Goal: Information Seeking & Learning: Learn about a topic

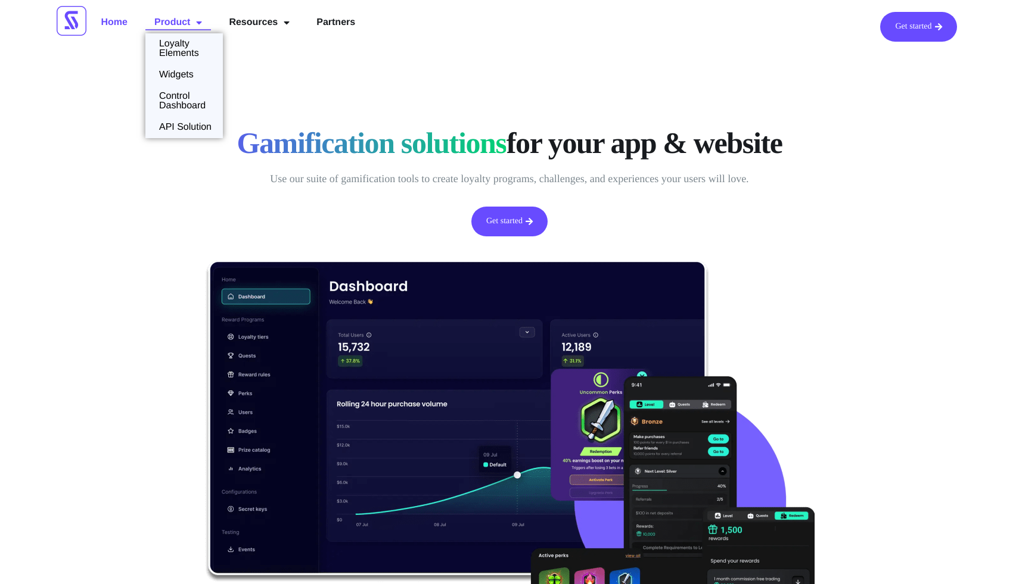
click at [164, 24] on link "Product" at bounding box center [178, 22] width 66 height 21
click at [175, 43] on link "Loyalty Elements" at bounding box center [183, 46] width 77 height 19
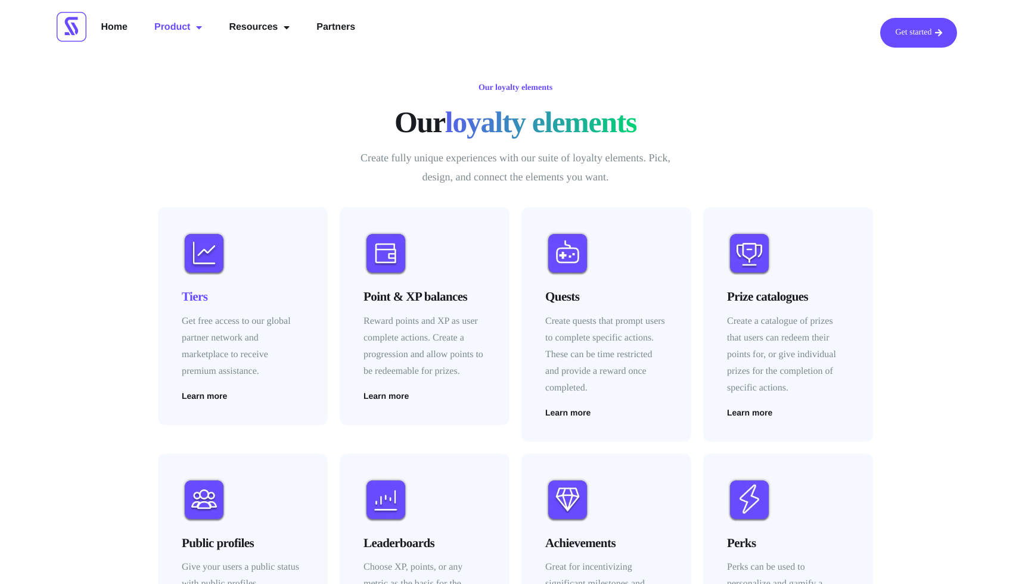
click at [194, 311] on div "Tiers Get free access to our global partner network and marketplace to receive …" at bounding box center [243, 344] width 122 height 113
click at [194, 261] on img at bounding box center [204, 253] width 45 height 45
click at [203, 399] on span "Learn more" at bounding box center [204, 396] width 45 height 8
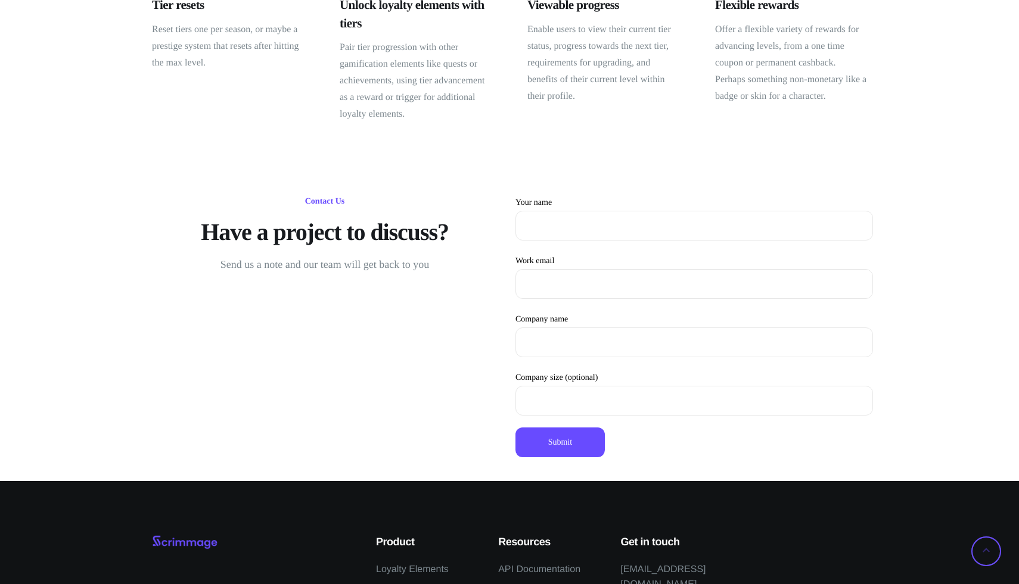
scroll to position [784, 0]
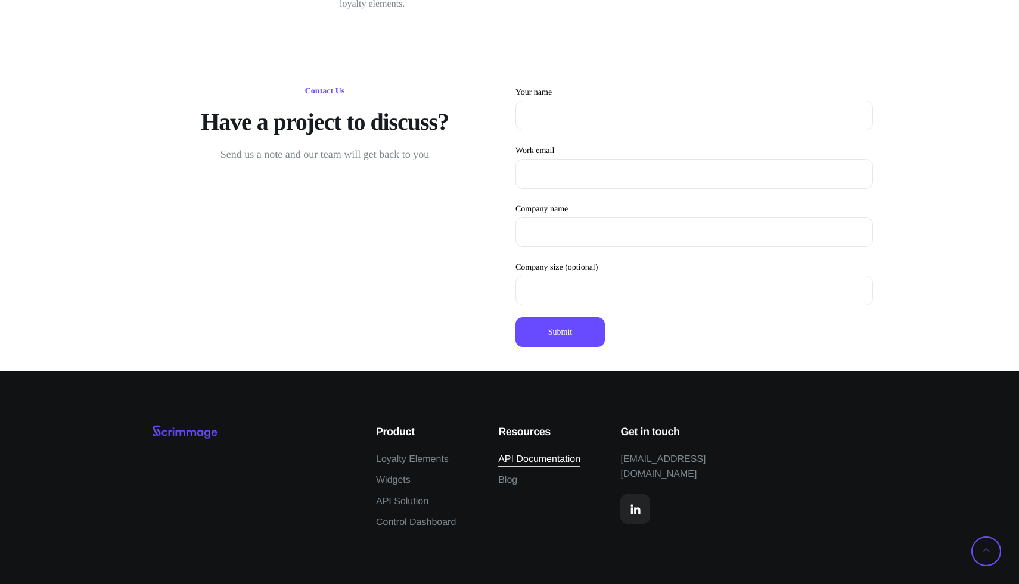
click at [537, 456] on span "API Documentation" at bounding box center [539, 459] width 82 height 15
click at [502, 488] on span "Blog" at bounding box center [507, 480] width 19 height 15
